Goal: Task Accomplishment & Management: Manage account settings

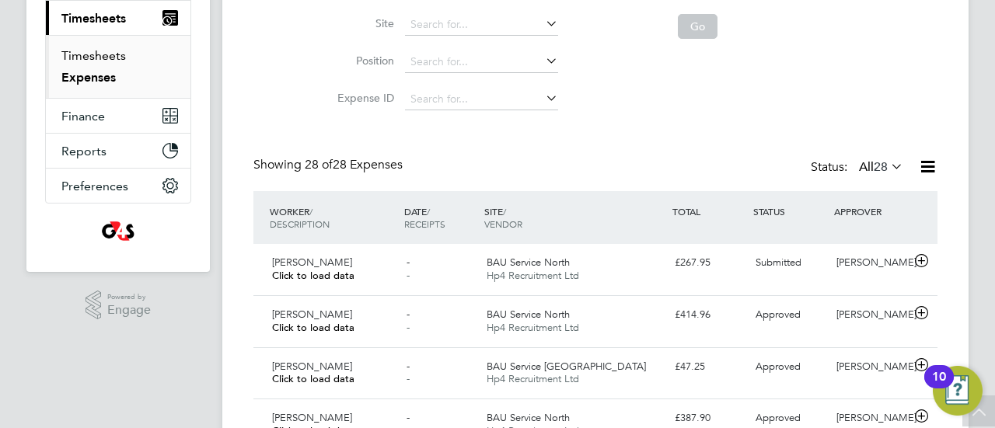
click at [100, 52] on link "Timesheets" at bounding box center [93, 55] width 65 height 15
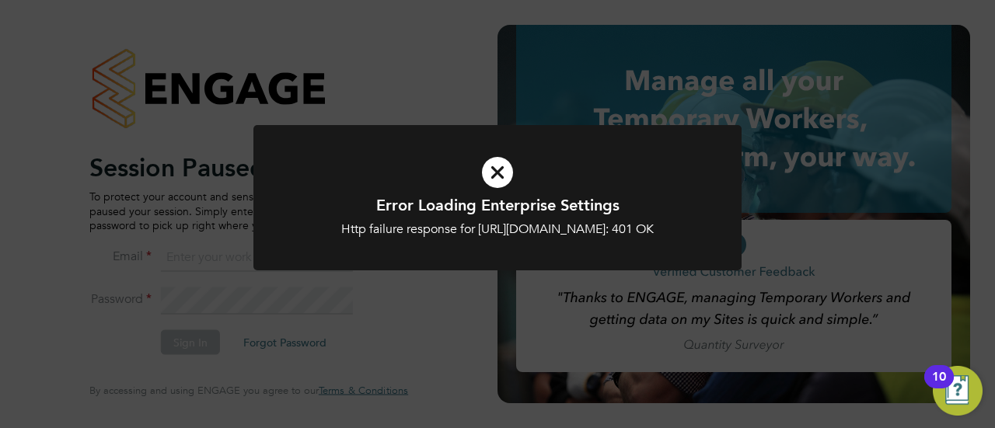
click at [498, 181] on icon at bounding box center [497, 172] width 404 height 61
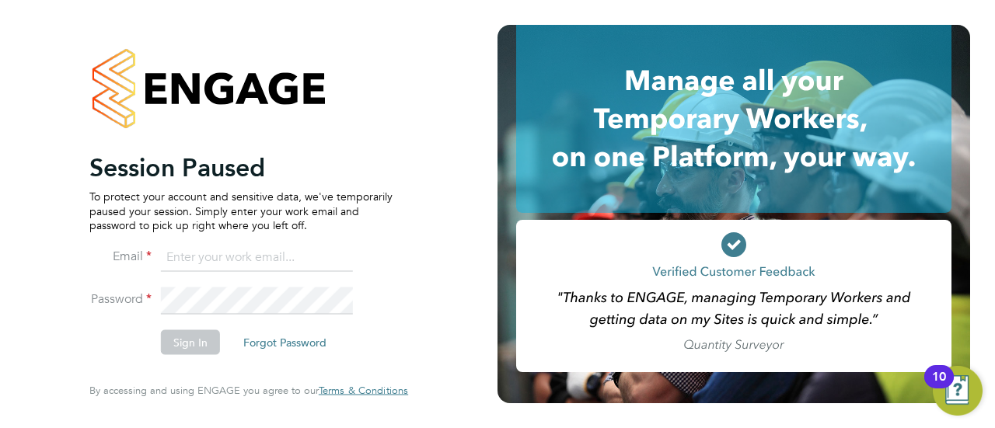
click at [243, 260] on input at bounding box center [257, 257] width 192 height 28
type input "[EMAIL_ADDRESS][PERSON_NAME][DOMAIN_NAME]"
click at [202, 338] on button "Sign In" at bounding box center [190, 342] width 59 height 25
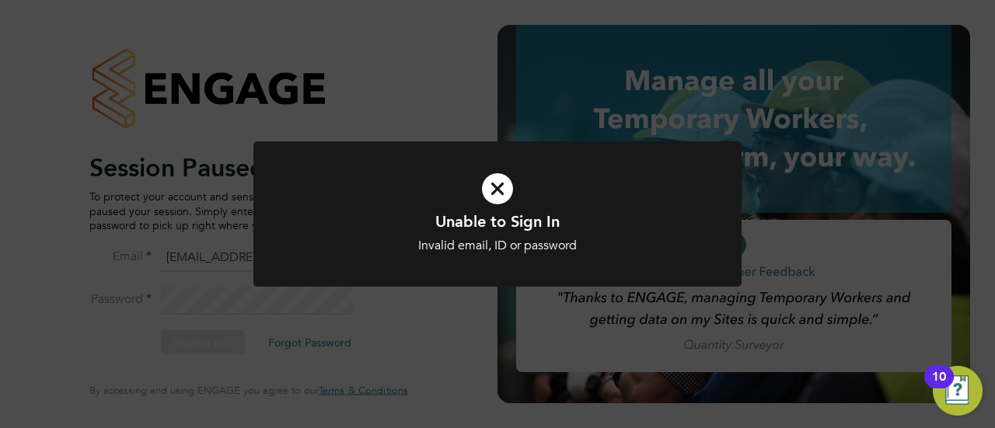
click at [454, 248] on div "Invalid email, ID or password" at bounding box center [497, 246] width 404 height 16
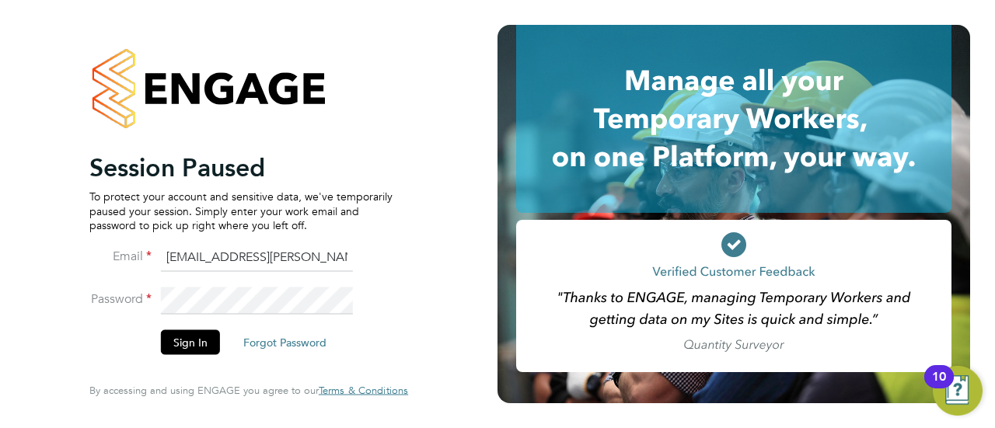
click at [148, 301] on li "Password" at bounding box center [240, 308] width 303 height 43
click at [196, 337] on button "Sign In" at bounding box center [190, 342] width 59 height 25
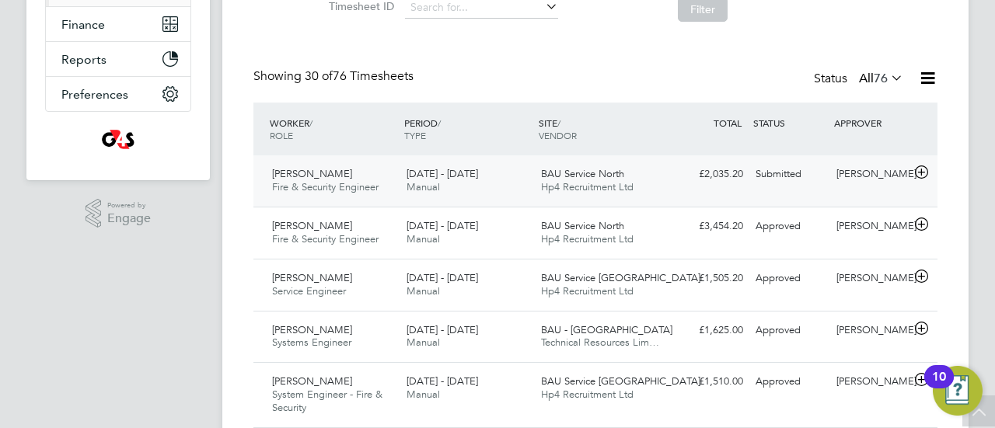
click at [338, 189] on span "Fire & Security Engineer" at bounding box center [325, 186] width 106 height 13
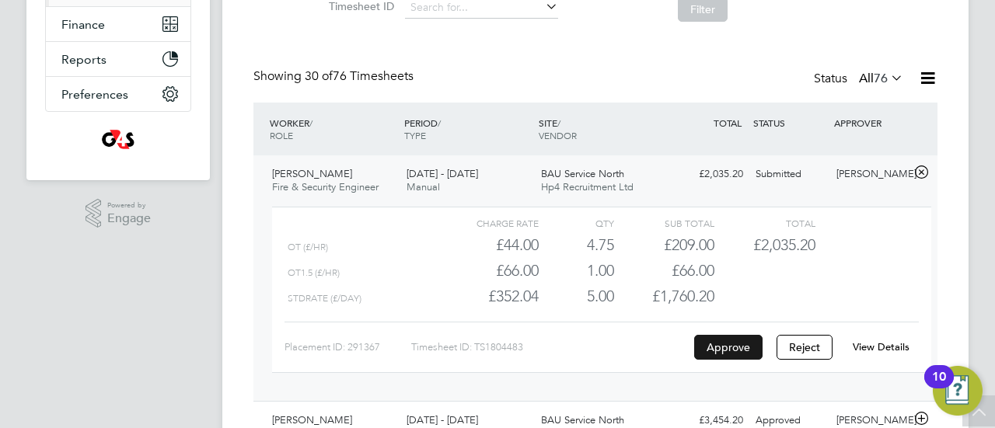
click at [739, 348] on button "Approve" at bounding box center [728, 347] width 68 height 25
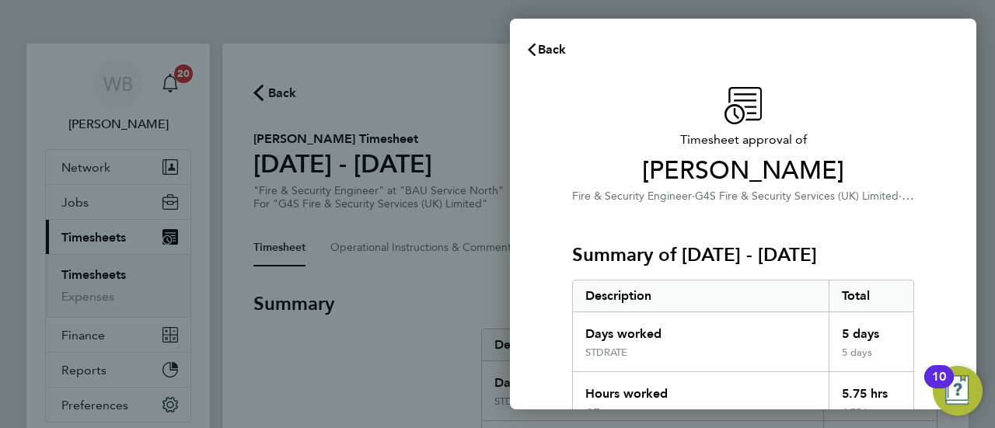
scroll to position [302, 0]
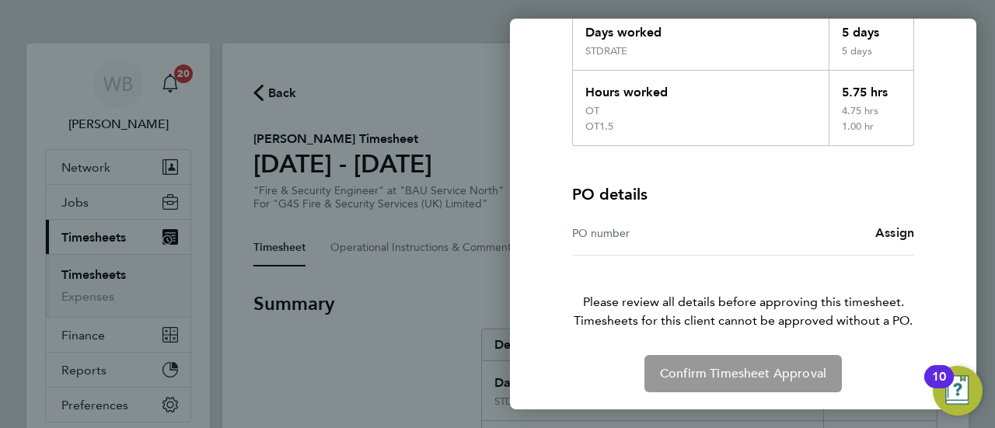
click at [902, 231] on span "Assign" at bounding box center [894, 232] width 39 height 15
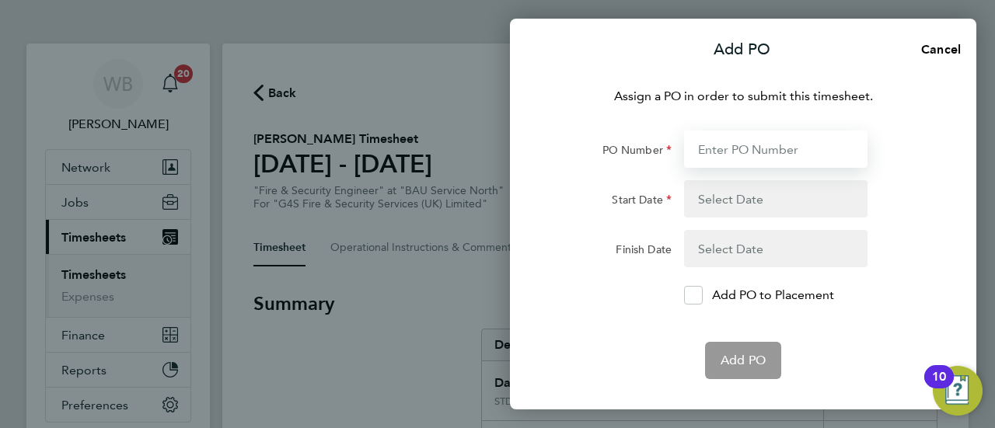
click at [749, 138] on input "PO Number" at bounding box center [775, 149] width 183 height 37
paste input "L1300 50DW / BST8785 / SO"
type input "L1300 50DW / BST8785 / SO"
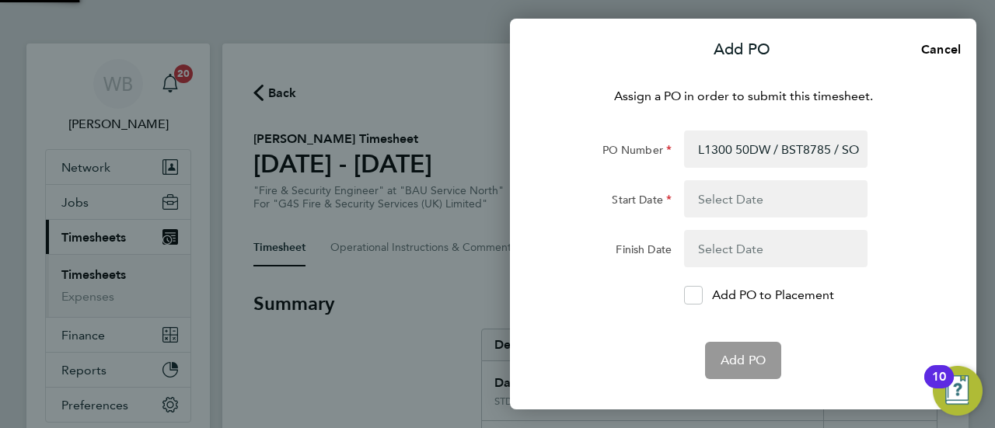
click at [730, 199] on button "button" at bounding box center [775, 198] width 183 height 37
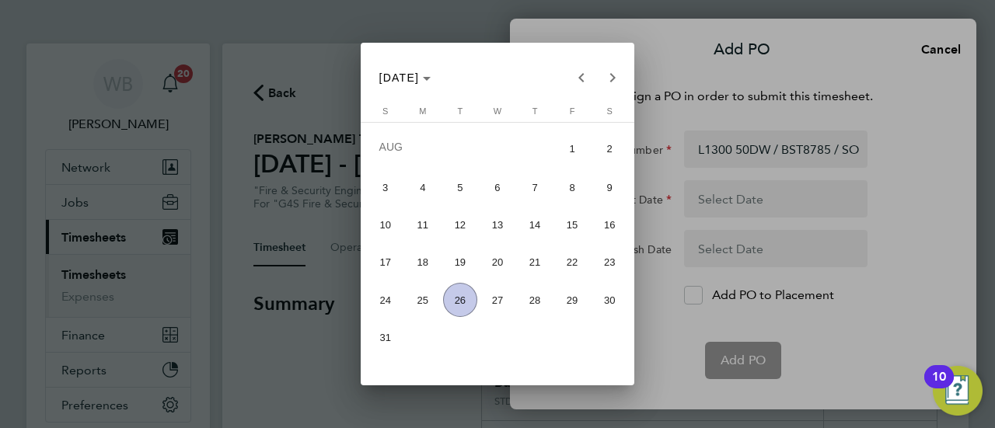
click at [420, 264] on span "18" at bounding box center [422, 262] width 33 height 33
type input "18 Aug 25"
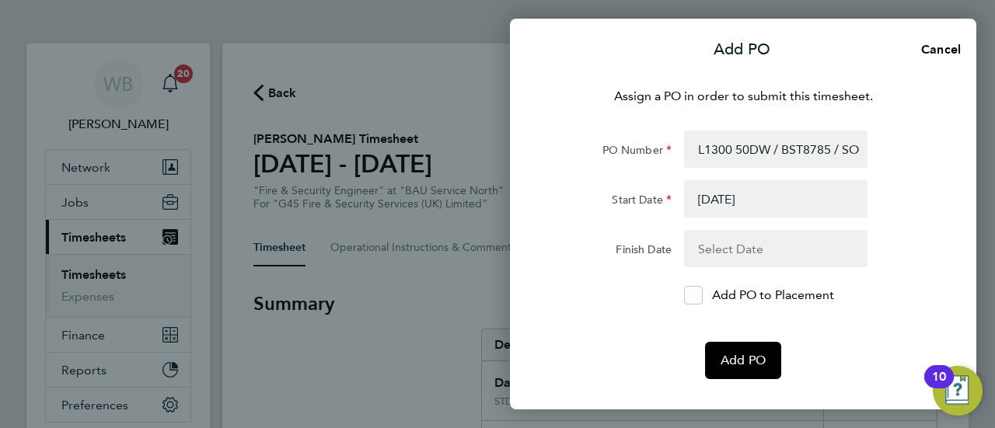
click at [779, 253] on button "button" at bounding box center [775, 248] width 183 height 37
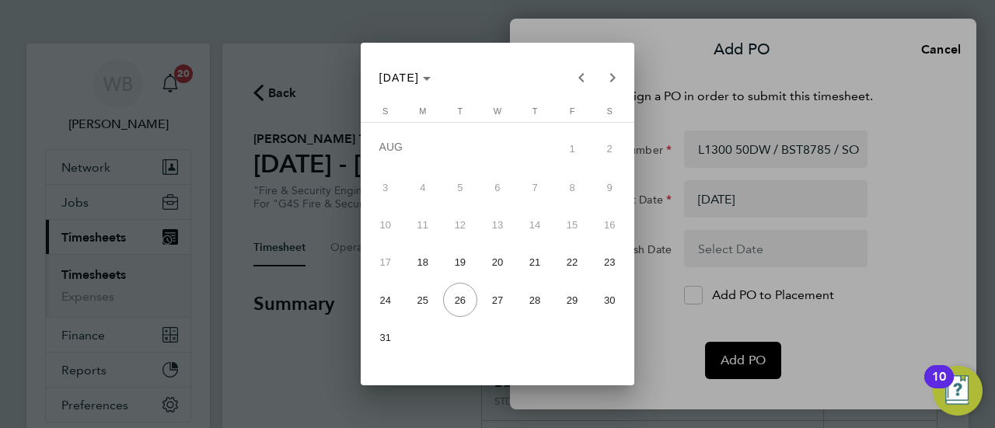
click at [377, 302] on span "24" at bounding box center [384, 299] width 33 height 33
type input "24 Aug 25"
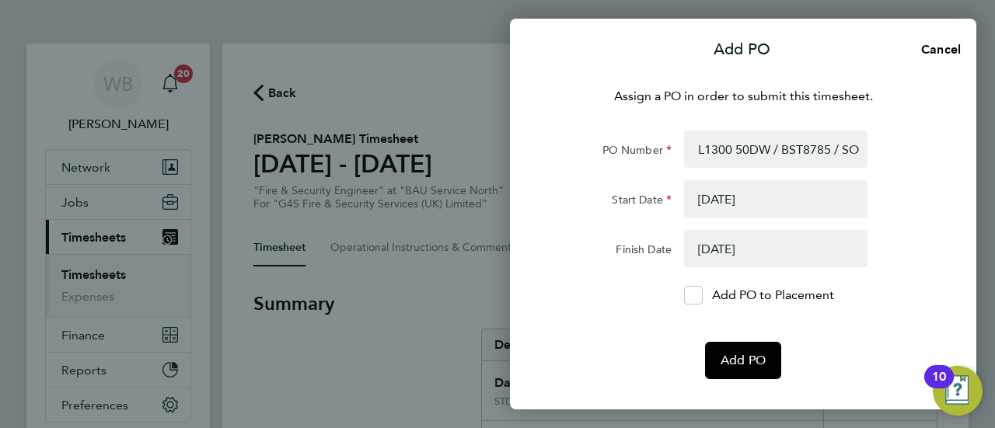
drag, startPoint x: 693, startPoint y: 296, endPoint x: 734, endPoint y: 333, distance: 55.6
click at [693, 297] on icon at bounding box center [694, 296] width 12 height 10
click at [699, 295] on input "Add PO to Placement" at bounding box center [699, 295] width 0 height 0
click at [747, 358] on span "Add PO" at bounding box center [743, 361] width 45 height 16
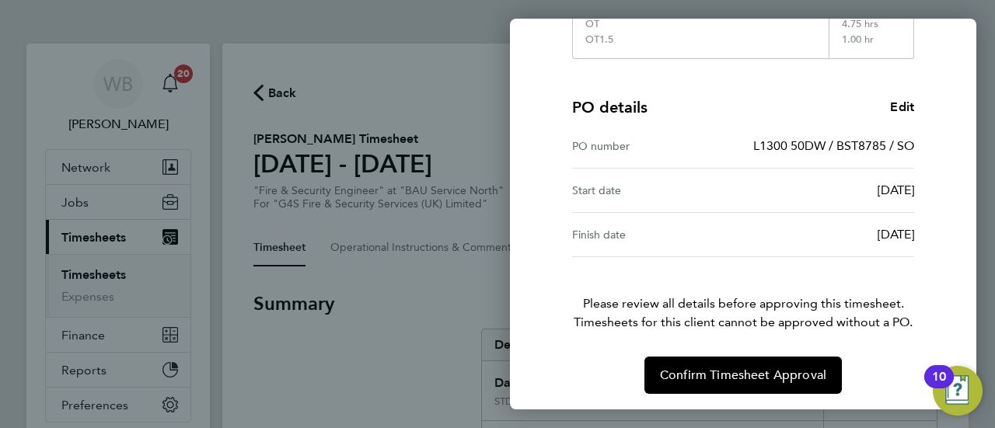
scroll to position [389, 0]
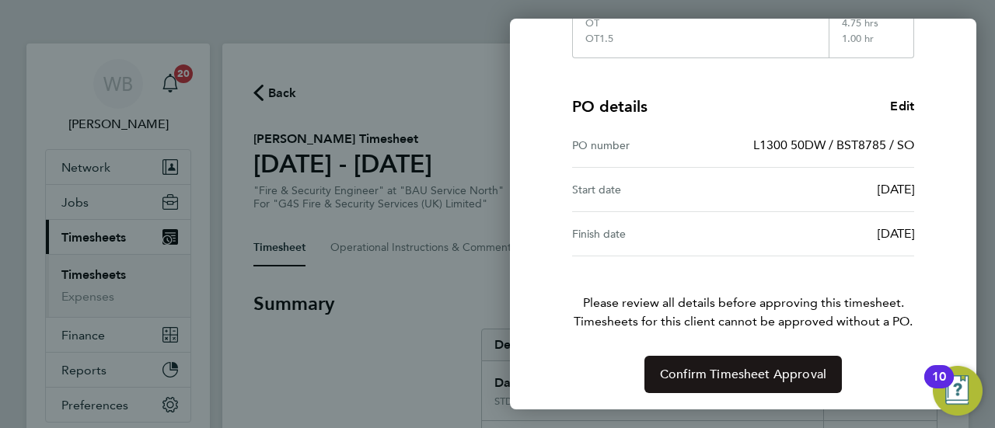
click at [735, 367] on span "Confirm Timesheet Approval" at bounding box center [743, 375] width 166 height 16
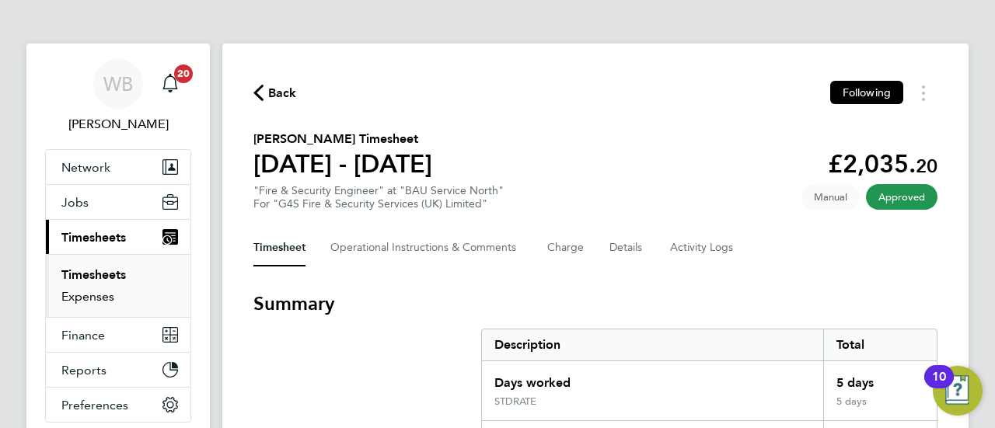
click at [95, 292] on link "Expenses" at bounding box center [87, 296] width 53 height 15
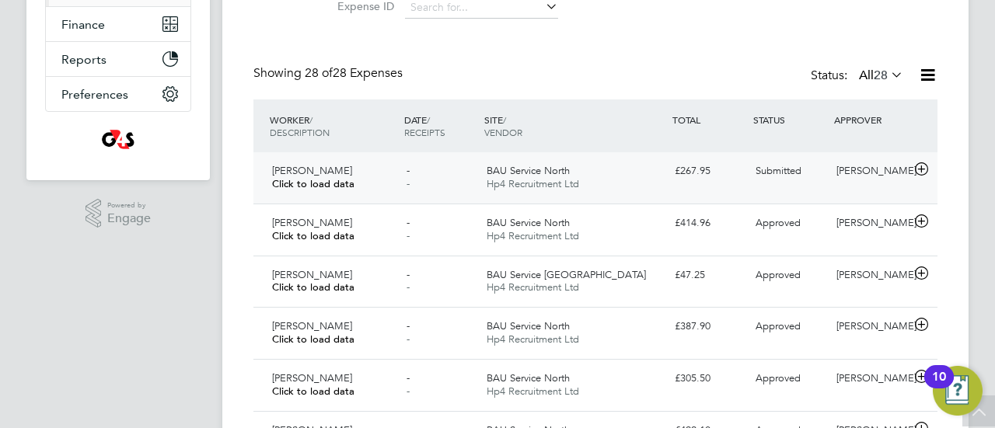
click at [623, 183] on div "BAU Service North Hp4 Recruitment Ltd" at bounding box center [574, 178] width 188 height 39
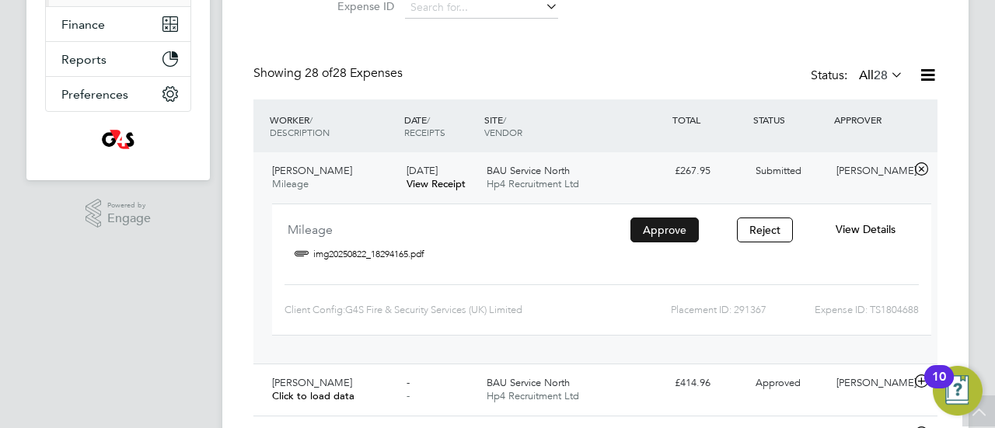
click at [685, 229] on button "Approve" at bounding box center [664, 230] width 68 height 25
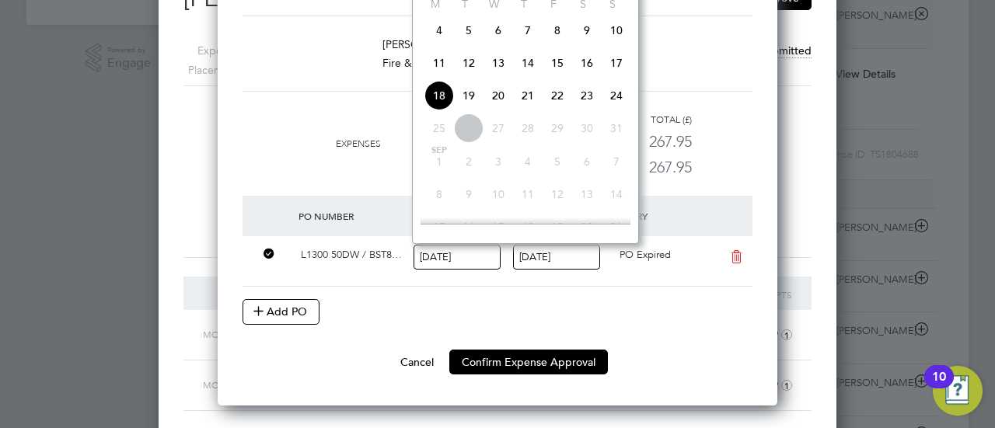
click at [444, 102] on span "18" at bounding box center [439, 96] width 30 height 30
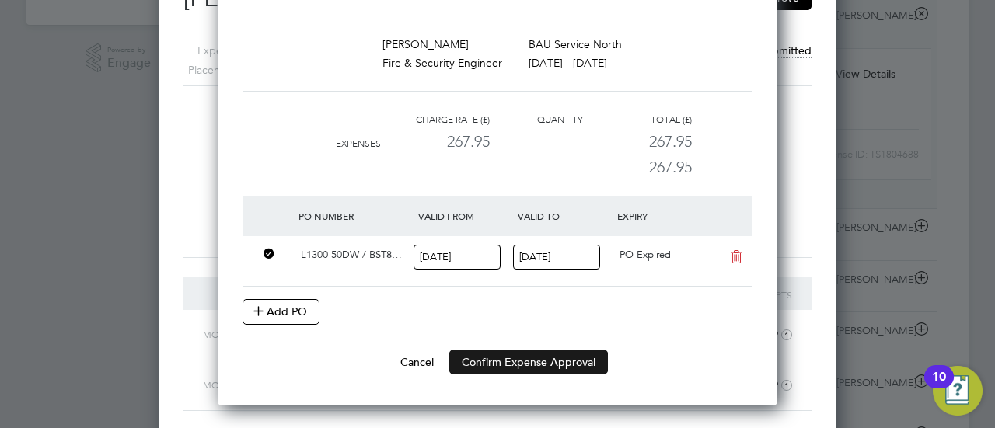
click at [502, 353] on button "Confirm Expense Approval" at bounding box center [528, 362] width 159 height 25
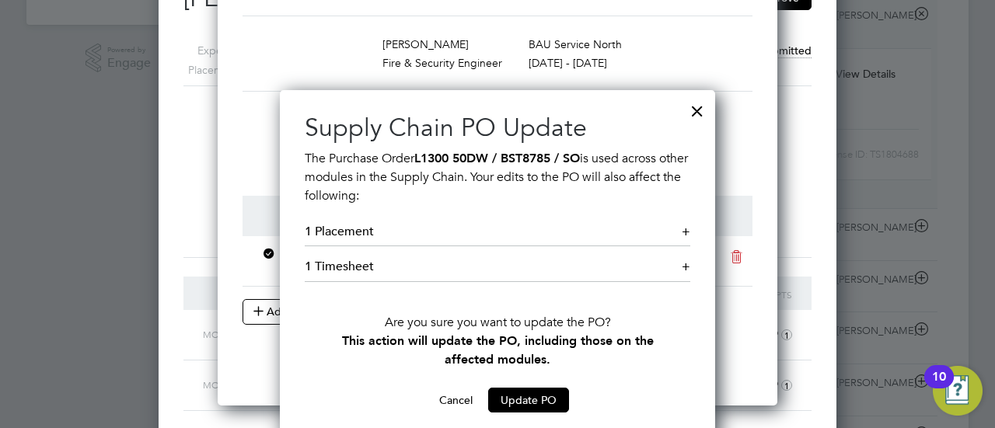
click at [697, 113] on div at bounding box center [697, 107] width 28 height 28
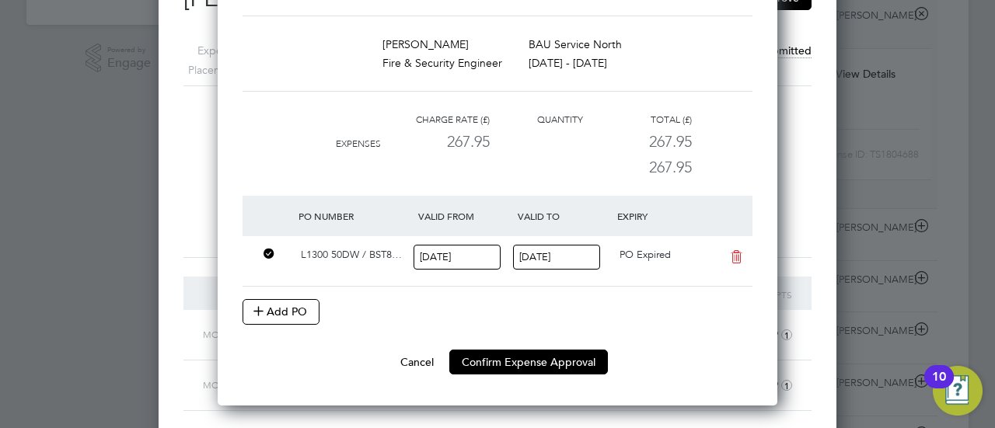
click at [549, 259] on input "24 Aug 2025" at bounding box center [556, 258] width 87 height 26
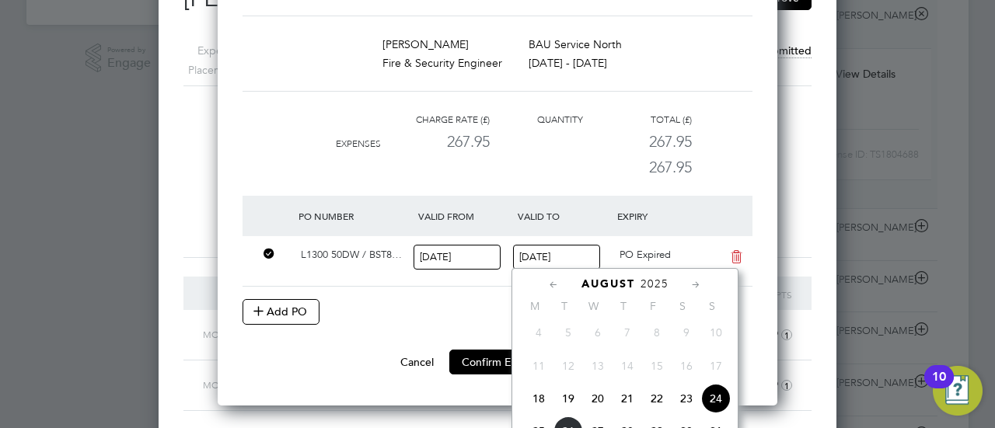
click at [485, 285] on div "L1300 50DW / BST8… 18 Aug 2025 24 Aug 2025 PO Expired" at bounding box center [498, 261] width 510 height 51
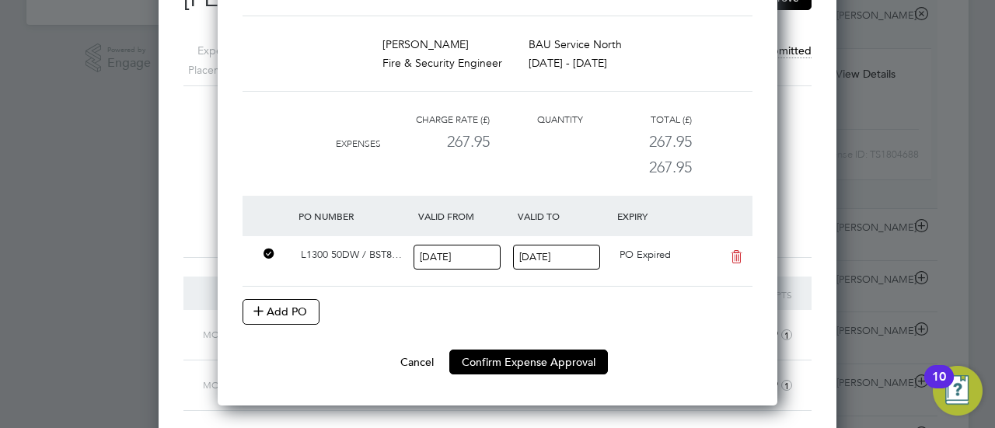
click at [413, 352] on button "Cancel" at bounding box center [417, 362] width 58 height 25
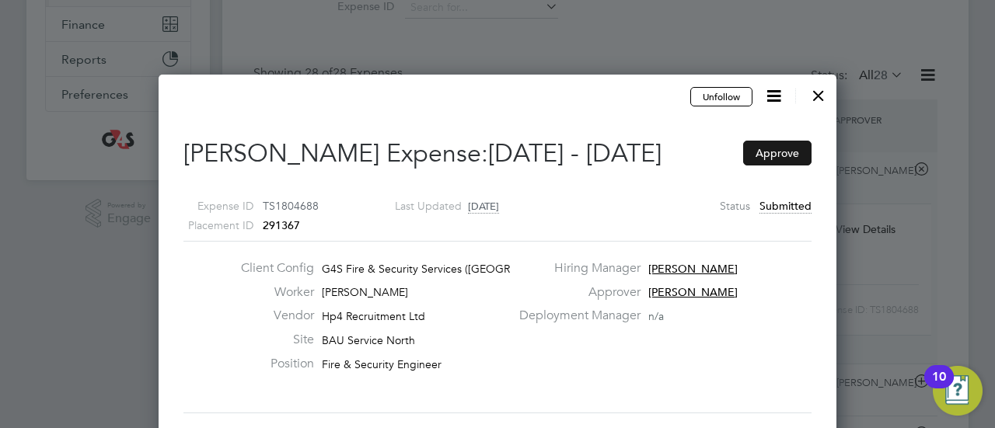
click at [774, 150] on button "Approve" at bounding box center [777, 153] width 68 height 25
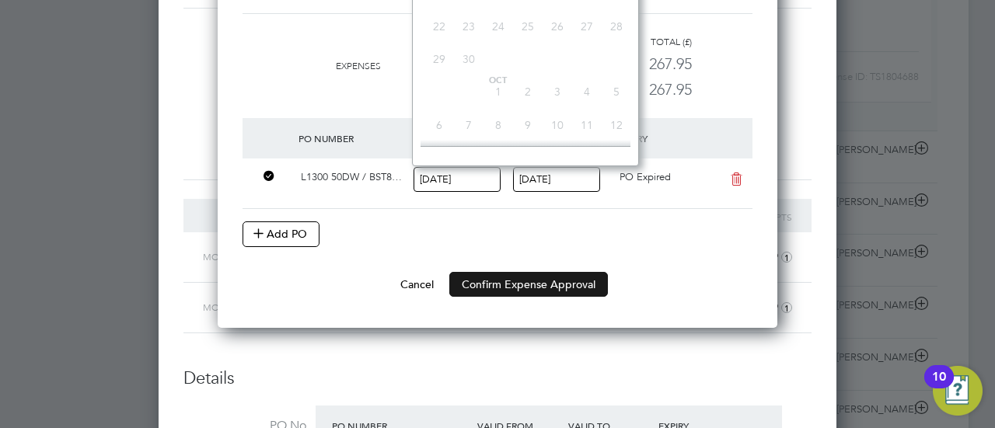
click at [553, 283] on button "Confirm Expense Approval" at bounding box center [528, 284] width 159 height 25
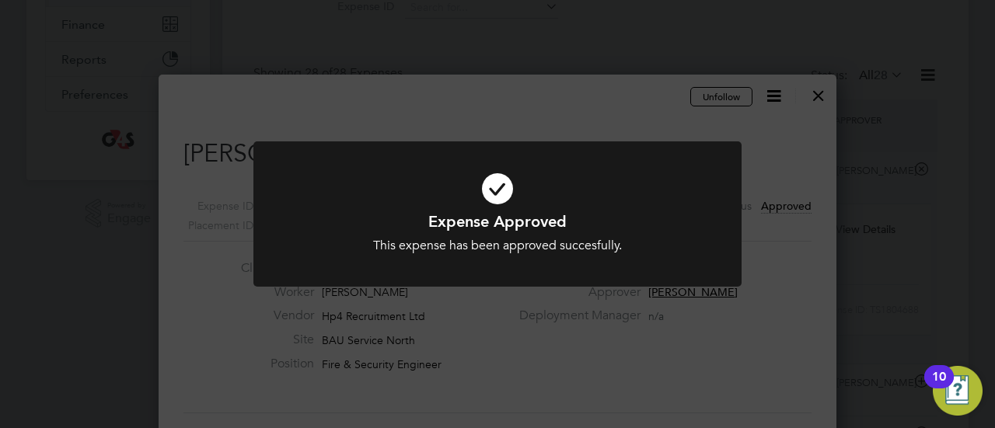
click at [577, 117] on div "Expense Approved This expense has been approved succesfully. Cancel Okay" at bounding box center [497, 214] width 995 height 428
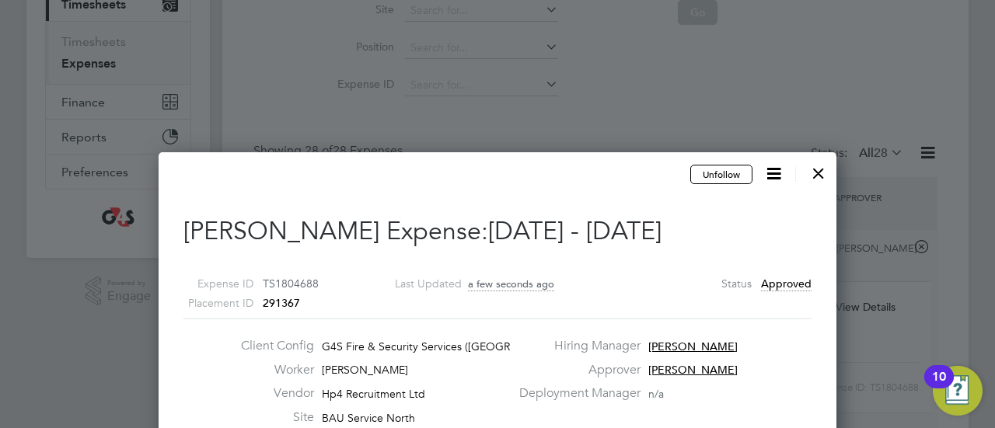
click at [820, 176] on div at bounding box center [819, 169] width 28 height 28
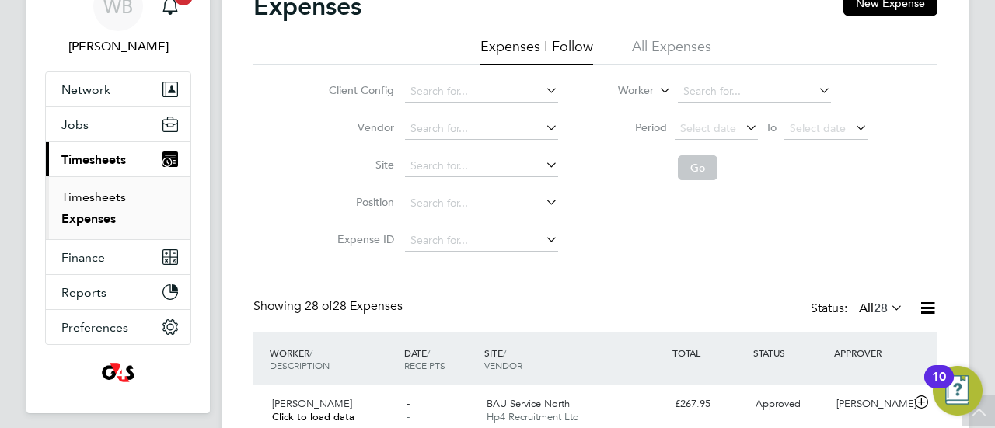
click at [103, 197] on link "Timesheets" at bounding box center [93, 197] width 65 height 15
